Goal: Task Accomplishment & Management: Manage account settings

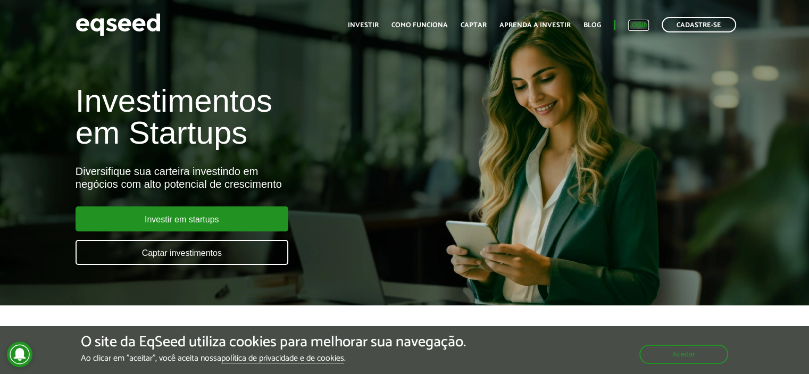
click at [641, 29] on link "Login" at bounding box center [638, 25] width 21 height 7
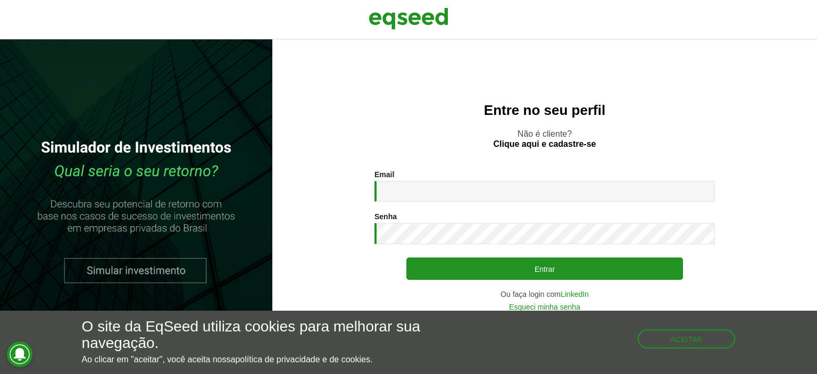
type input "**********"
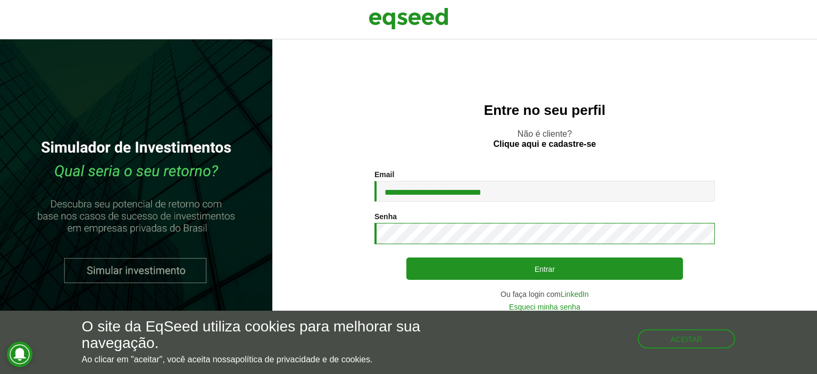
click at [406, 258] on button "Entrar" at bounding box center [544, 269] width 277 height 22
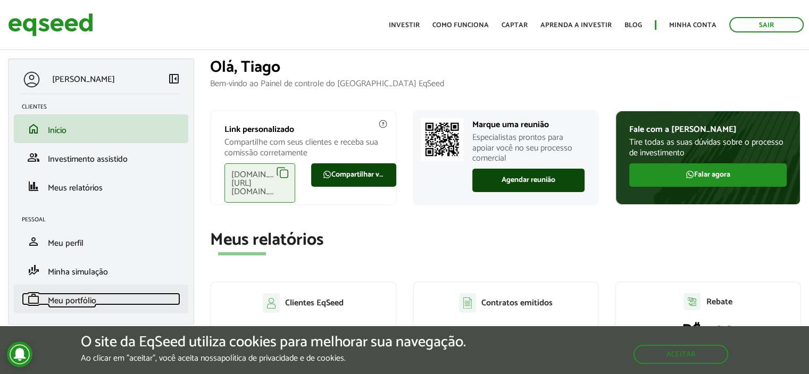
click at [71, 300] on span "Meu portfólio" at bounding box center [72, 301] width 48 height 14
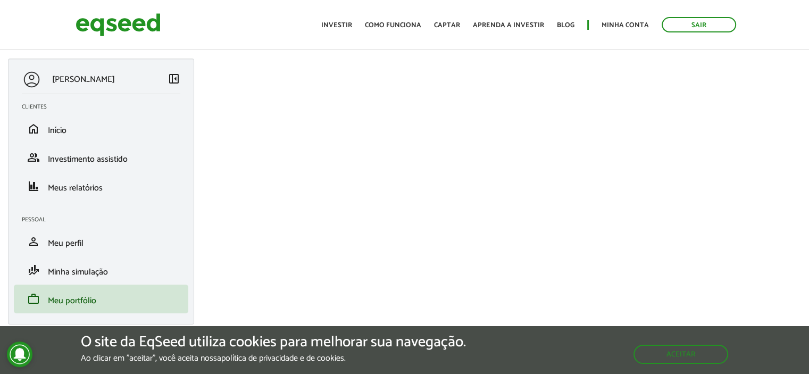
scroll to position [213, 0]
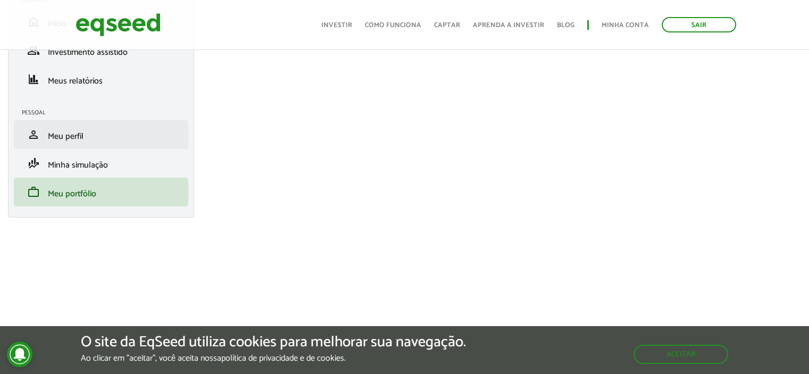
scroll to position [106, 0]
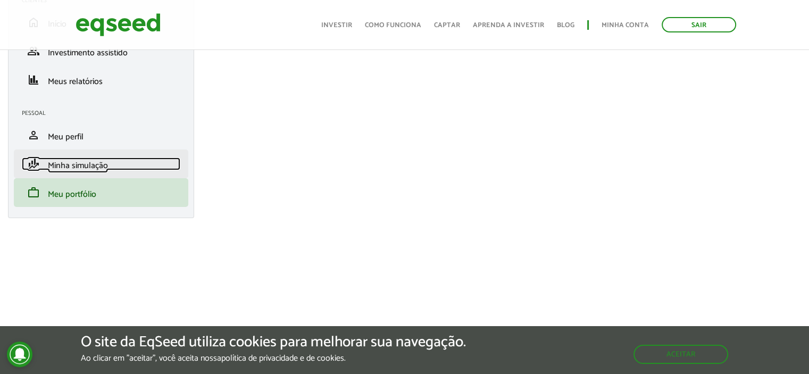
click at [101, 163] on span "Minha simulação" at bounding box center [78, 166] width 60 height 14
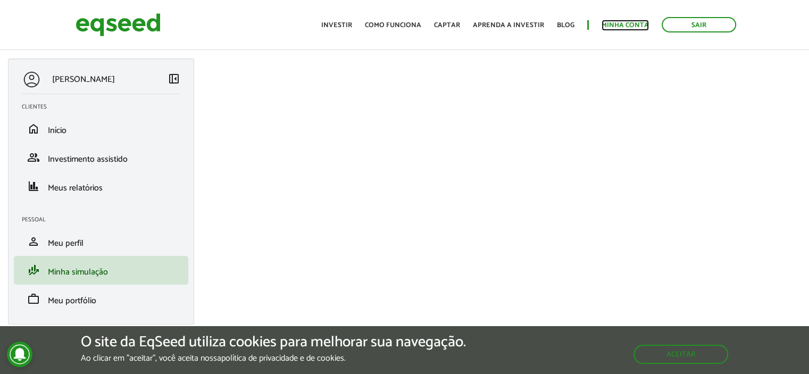
click at [634, 22] on link "Minha conta" at bounding box center [625, 25] width 47 height 7
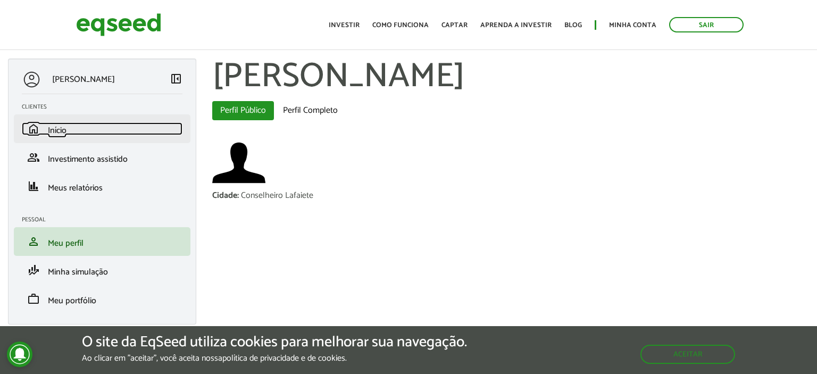
click at [47, 133] on link "home Início" at bounding box center [102, 128] width 161 height 13
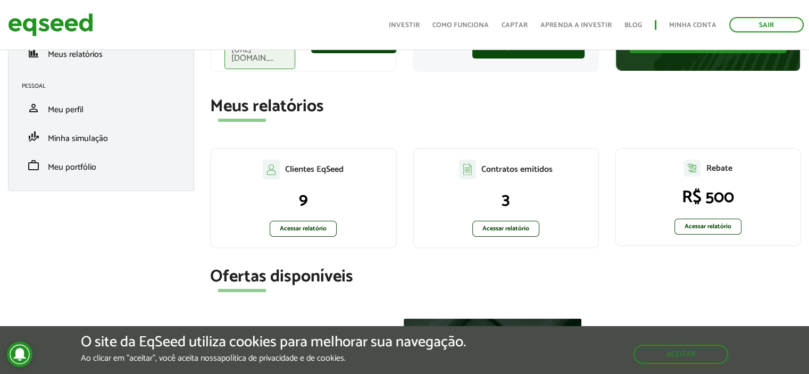
scroll to position [160, 0]
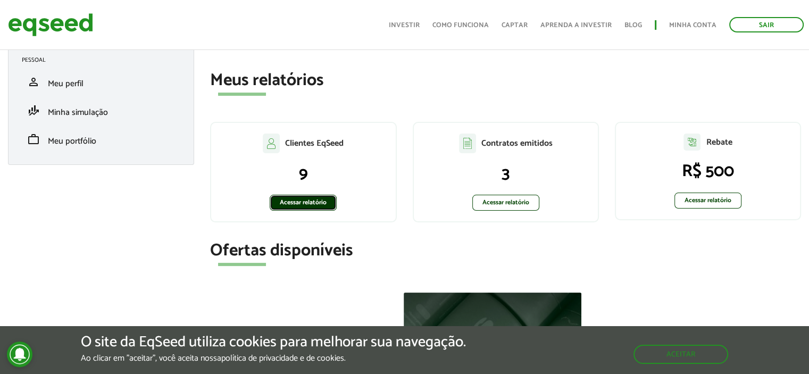
click at [327, 208] on link "Acessar relatório" at bounding box center [303, 203] width 67 height 16
